Goal: Information Seeking & Learning: Learn about a topic

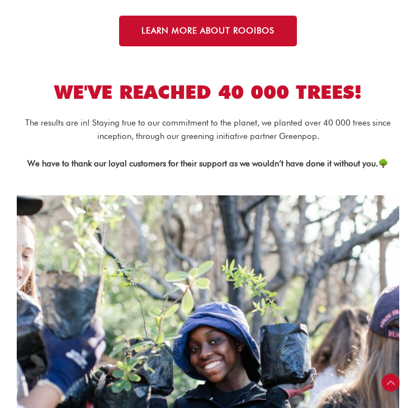
scroll to position [1640, 0]
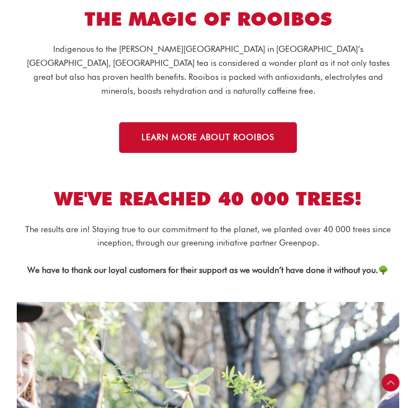
click at [241, 31] on div "THE MAGIC OF ROOIBOS" at bounding box center [208, 10] width 382 height 41
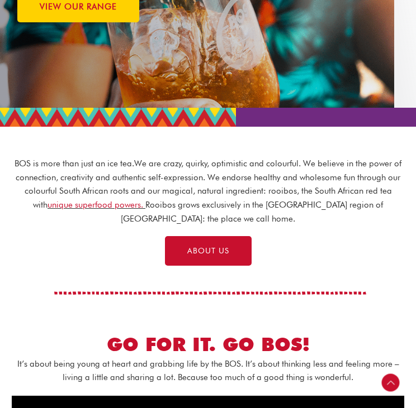
scroll to position [0, 0]
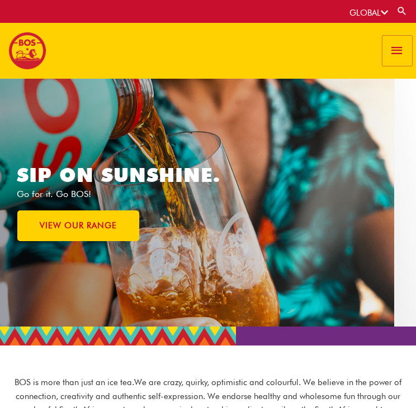
click at [398, 45] on span "button" at bounding box center [396, 51] width 15 height 30
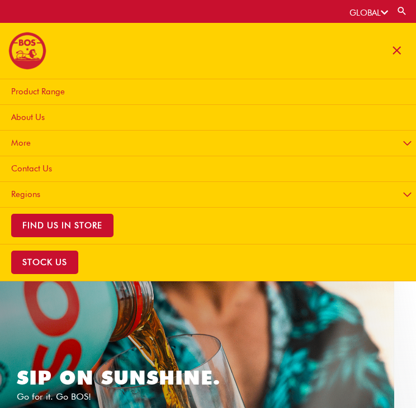
click at [31, 118] on span "About Us" at bounding box center [28, 117] width 34 height 10
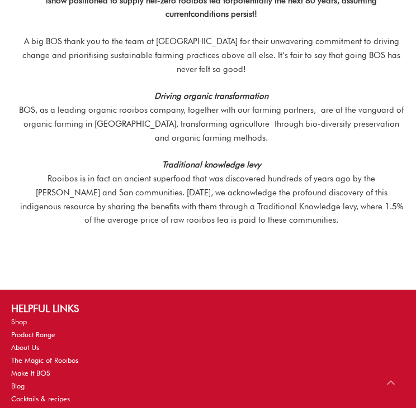
scroll to position [2079, 0]
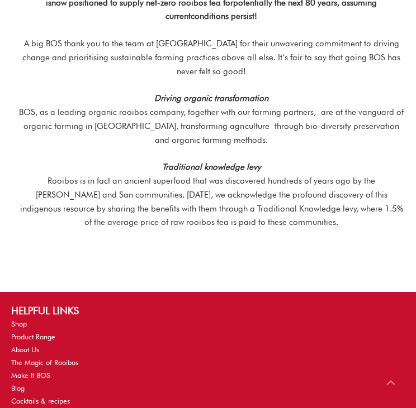
drag, startPoint x: 312, startPoint y: 246, endPoint x: 312, endPoint y: 255, distance: 9.0
click at [312, 259] on div at bounding box center [208, 273] width 405 height 28
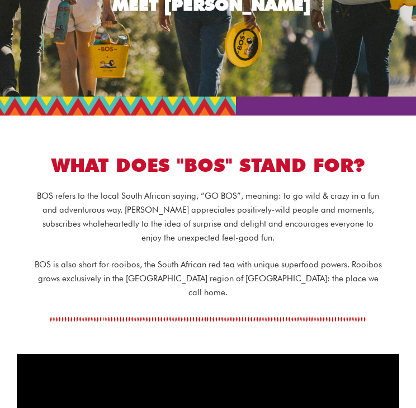
scroll to position [0, 0]
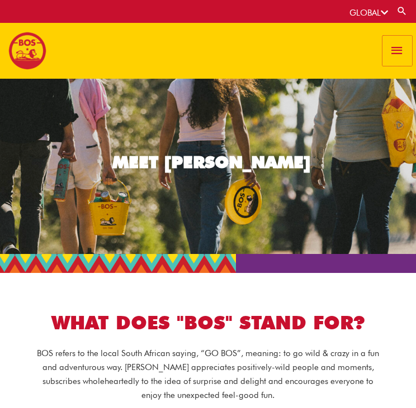
click at [403, 45] on span "button" at bounding box center [396, 51] width 15 height 30
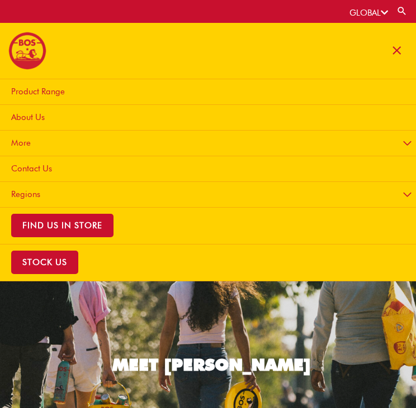
click at [26, 46] on img at bounding box center [27, 51] width 38 height 38
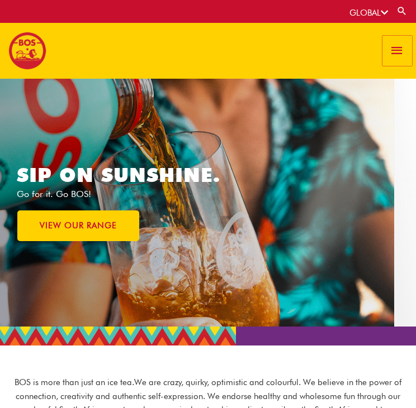
click at [392, 53] on span "button" at bounding box center [396, 51] width 15 height 30
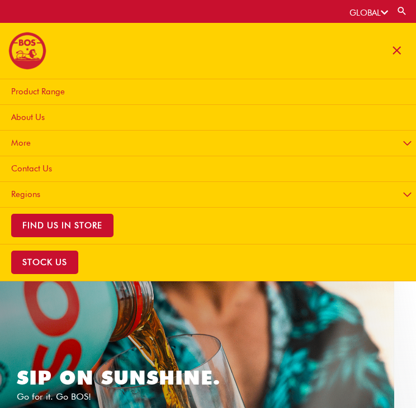
click at [25, 140] on span "More" at bounding box center [21, 143] width 20 height 10
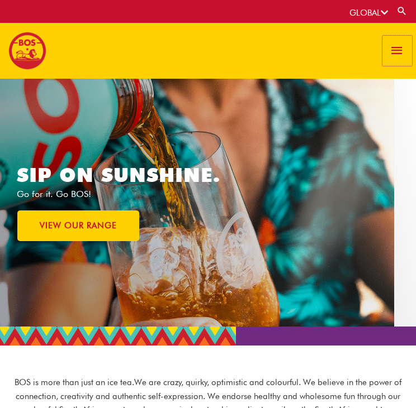
click at [398, 42] on span "button" at bounding box center [396, 51] width 15 height 30
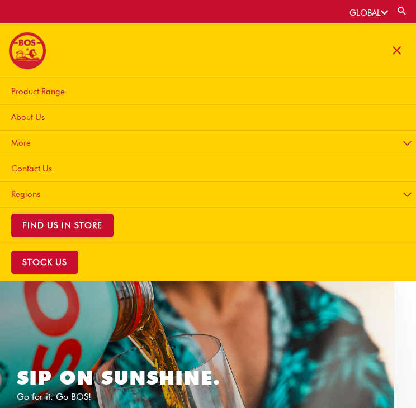
click at [33, 140] on link "More" at bounding box center [210, 144] width 426 height 26
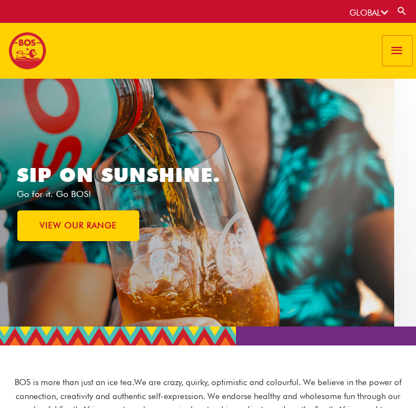
click at [402, 53] on span "button" at bounding box center [396, 51] width 15 height 30
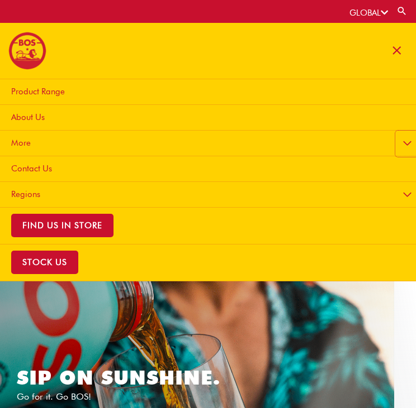
click at [406, 142] on button "Menu Toggle" at bounding box center [407, 144] width 24 height 26
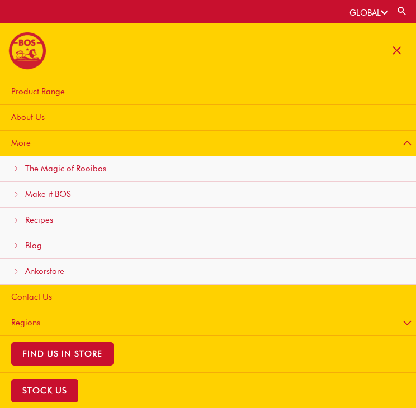
click at [89, 165] on span "The Magic of Rooibos" at bounding box center [65, 169] width 81 height 10
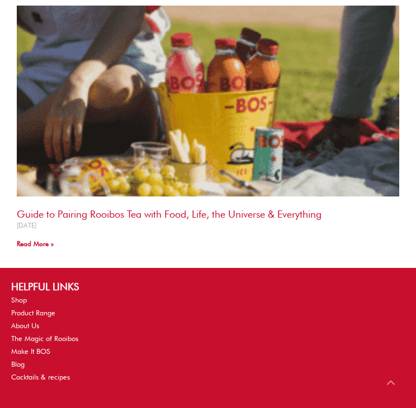
scroll to position [3194, 0]
